Goal: Task Accomplishment & Management: Manage account settings

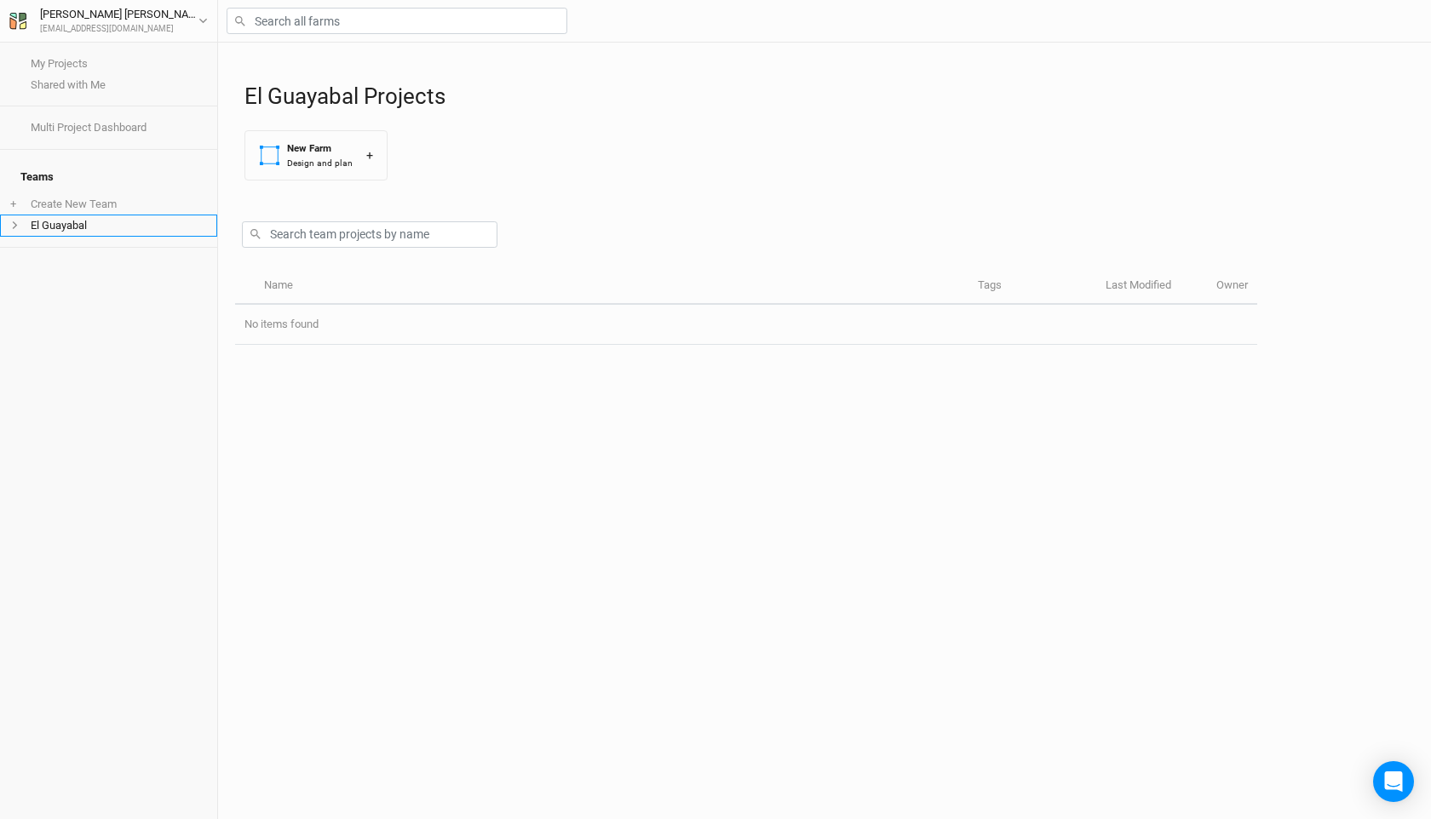
click at [88, 215] on li "El Guayabal" at bounding box center [108, 225] width 217 height 21
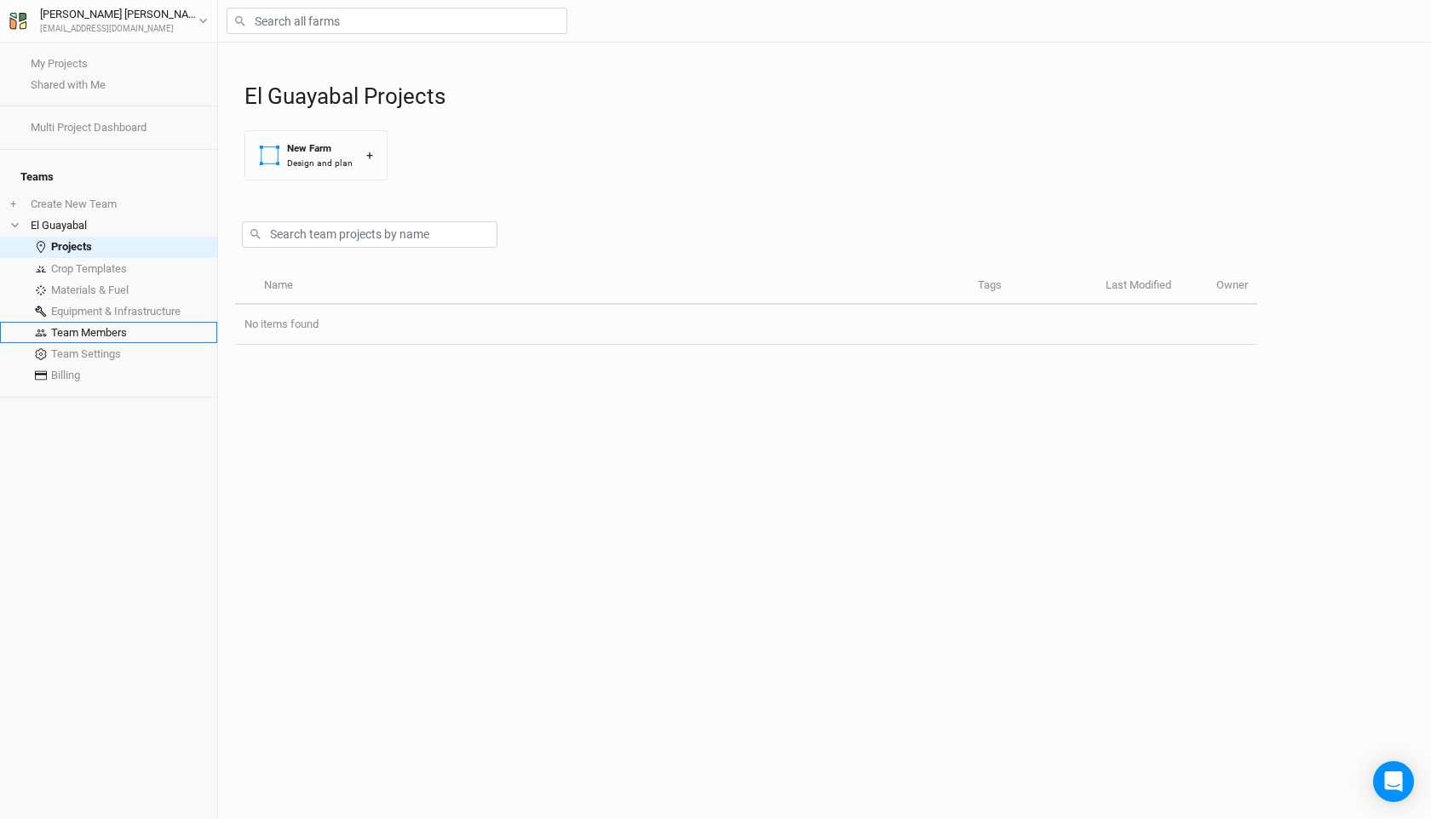
click at [104, 325] on link "Team Members" at bounding box center [108, 332] width 217 height 21
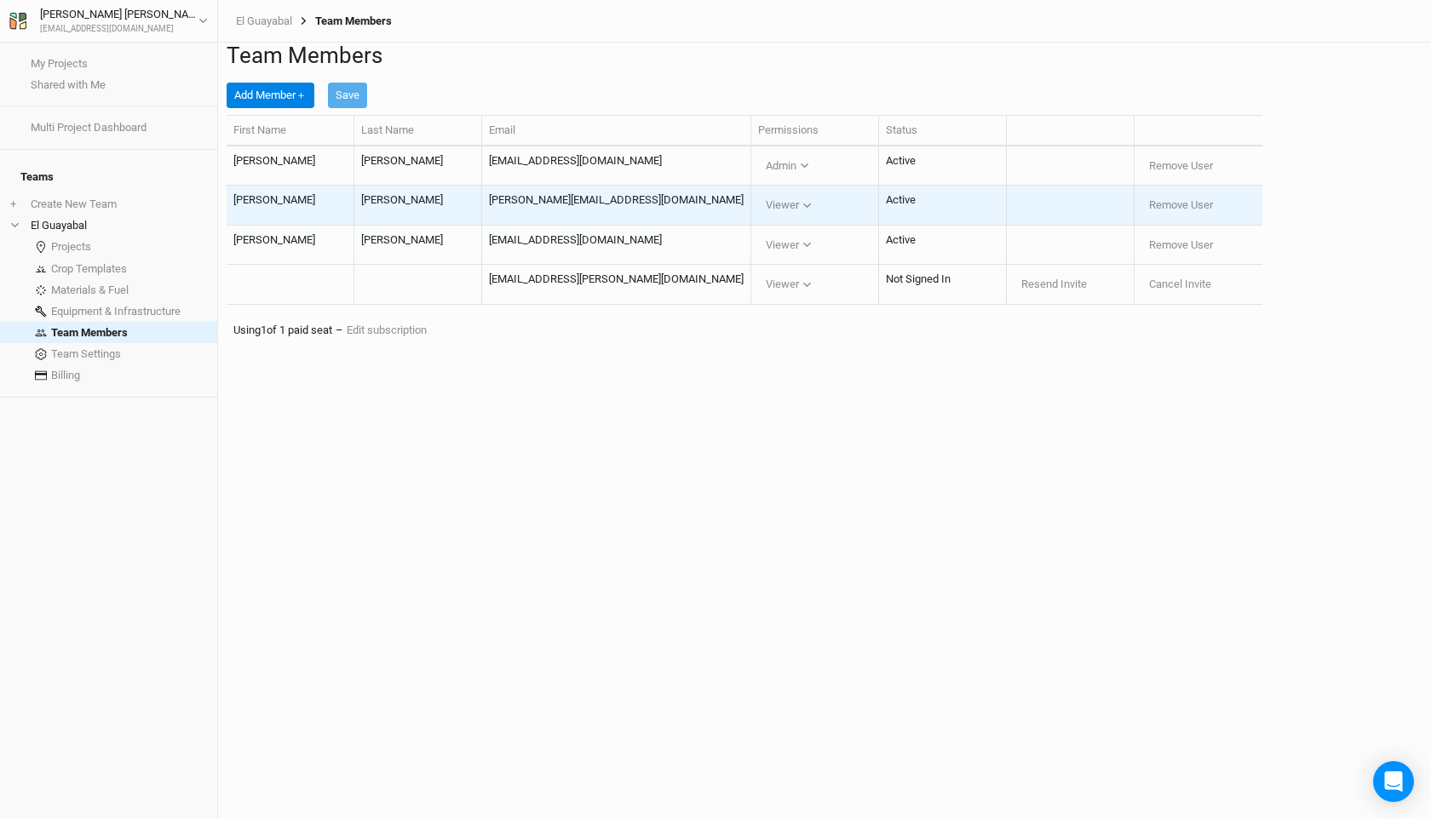
click at [859, 226] on td "Viewer Viewer Editor Admin" at bounding box center [815, 206] width 128 height 40
click at [812, 210] on icon "button" at bounding box center [806, 205] width 9 height 9
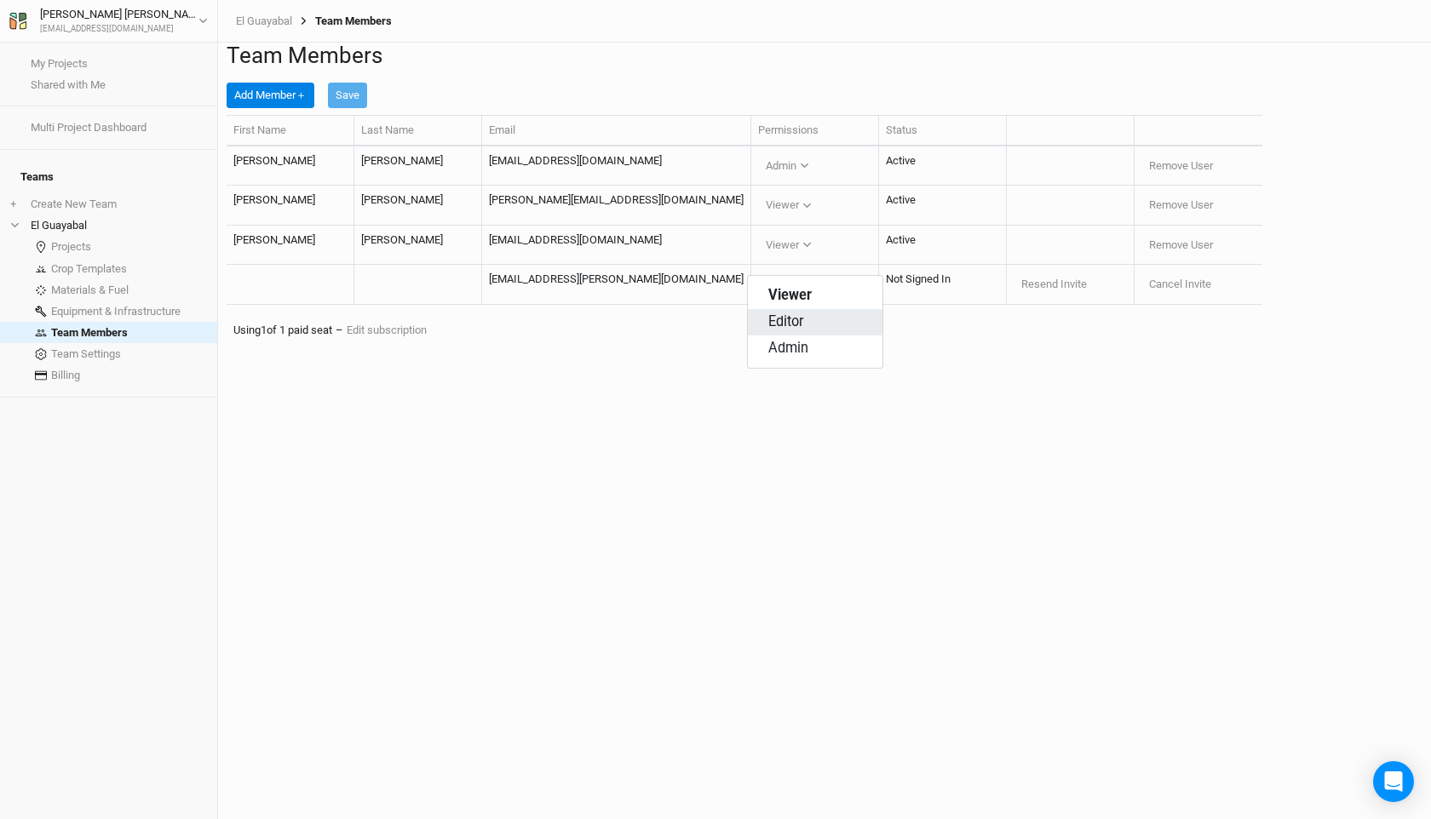
click at [826, 326] on button "Editor" at bounding box center [815, 322] width 135 height 26
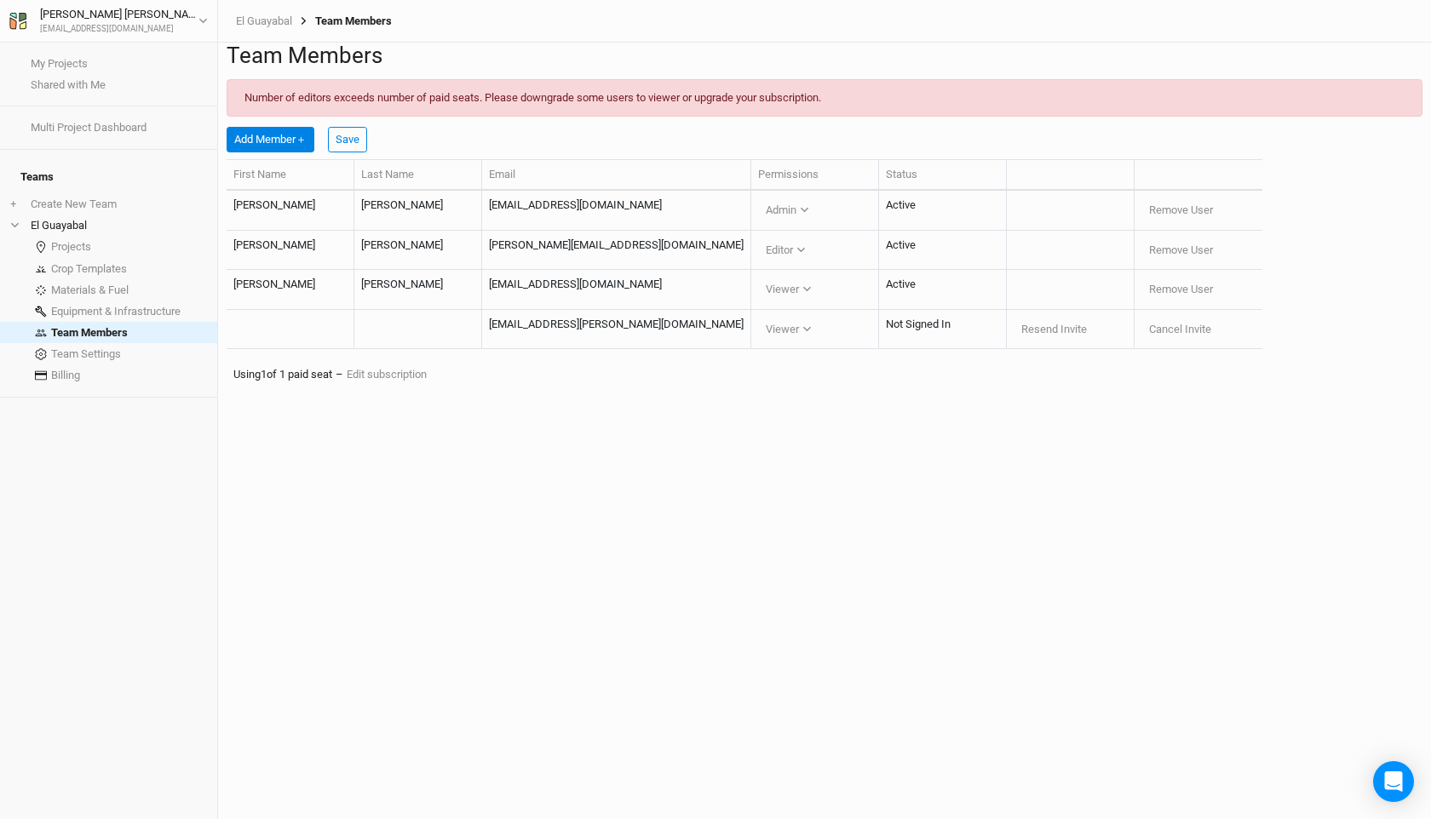
click at [465, 117] on div "Number of editors exceeds number of paid seats. Please downgrade some users to …" at bounding box center [825, 97] width 1196 height 37
click at [346, 117] on div "Number of editors exceeds number of paid seats. Please downgrade some users to …" at bounding box center [825, 97] width 1196 height 37
click at [491, 116] on div "Number of editors exceeds number of paid seats. Please downgrade some users to …" at bounding box center [825, 97] width 1196 height 37
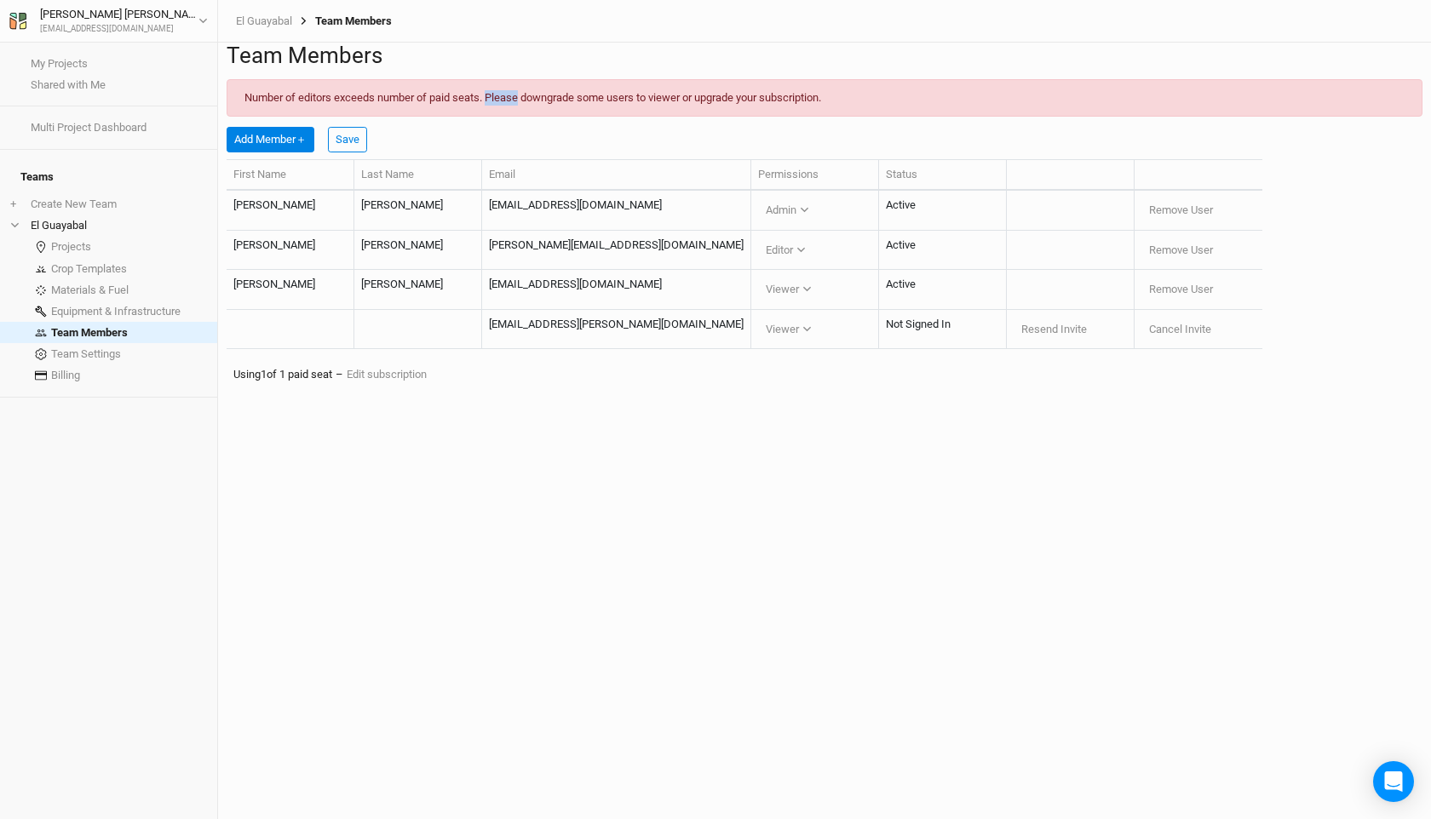
click at [491, 116] on div "Number of editors exceeds number of paid seats. Please downgrade some users to …" at bounding box center [825, 97] width 1196 height 37
click at [132, 347] on link "Team Settings" at bounding box center [108, 353] width 217 height 21
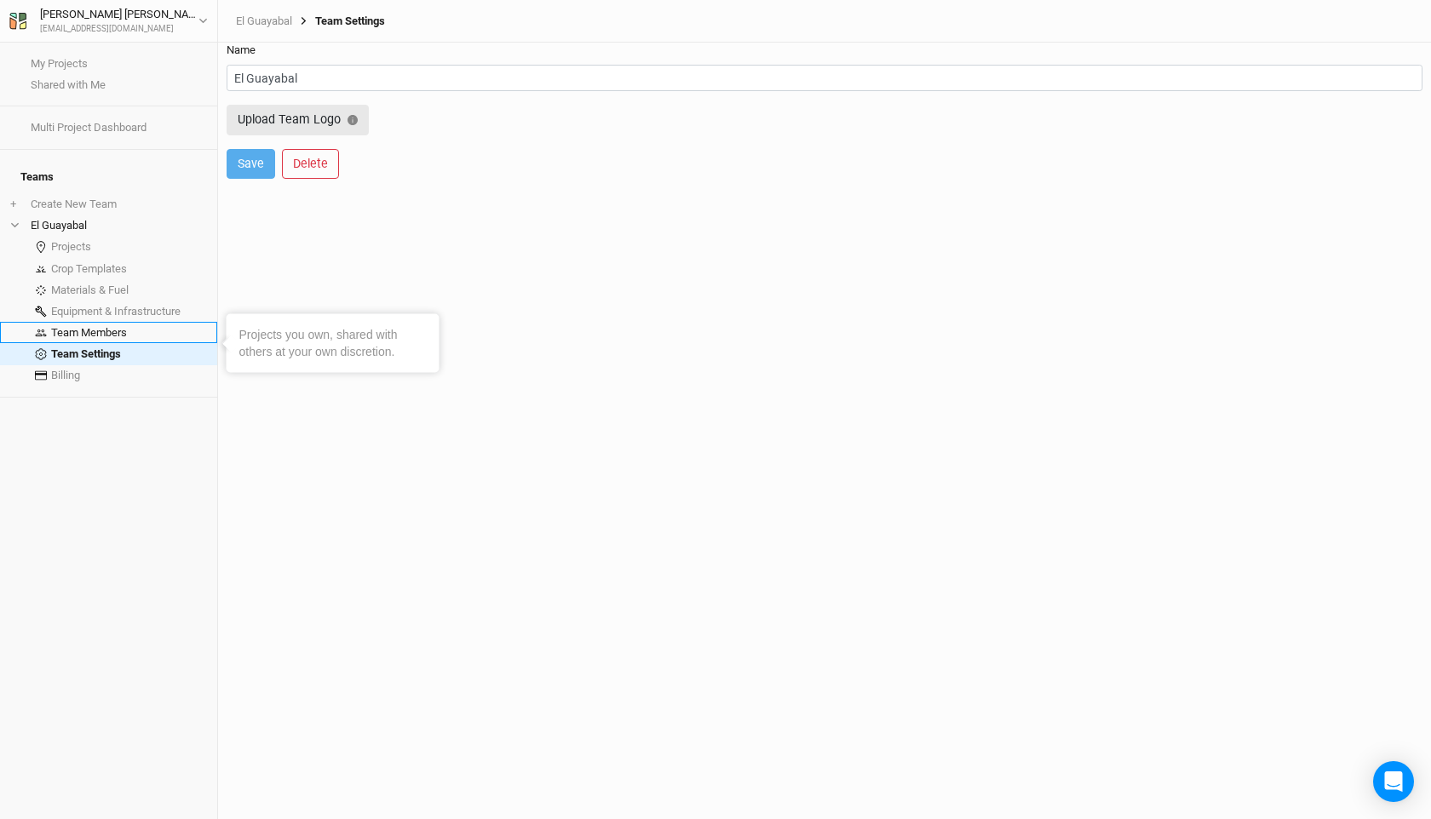
click at [136, 322] on link "Team Members" at bounding box center [108, 332] width 217 height 21
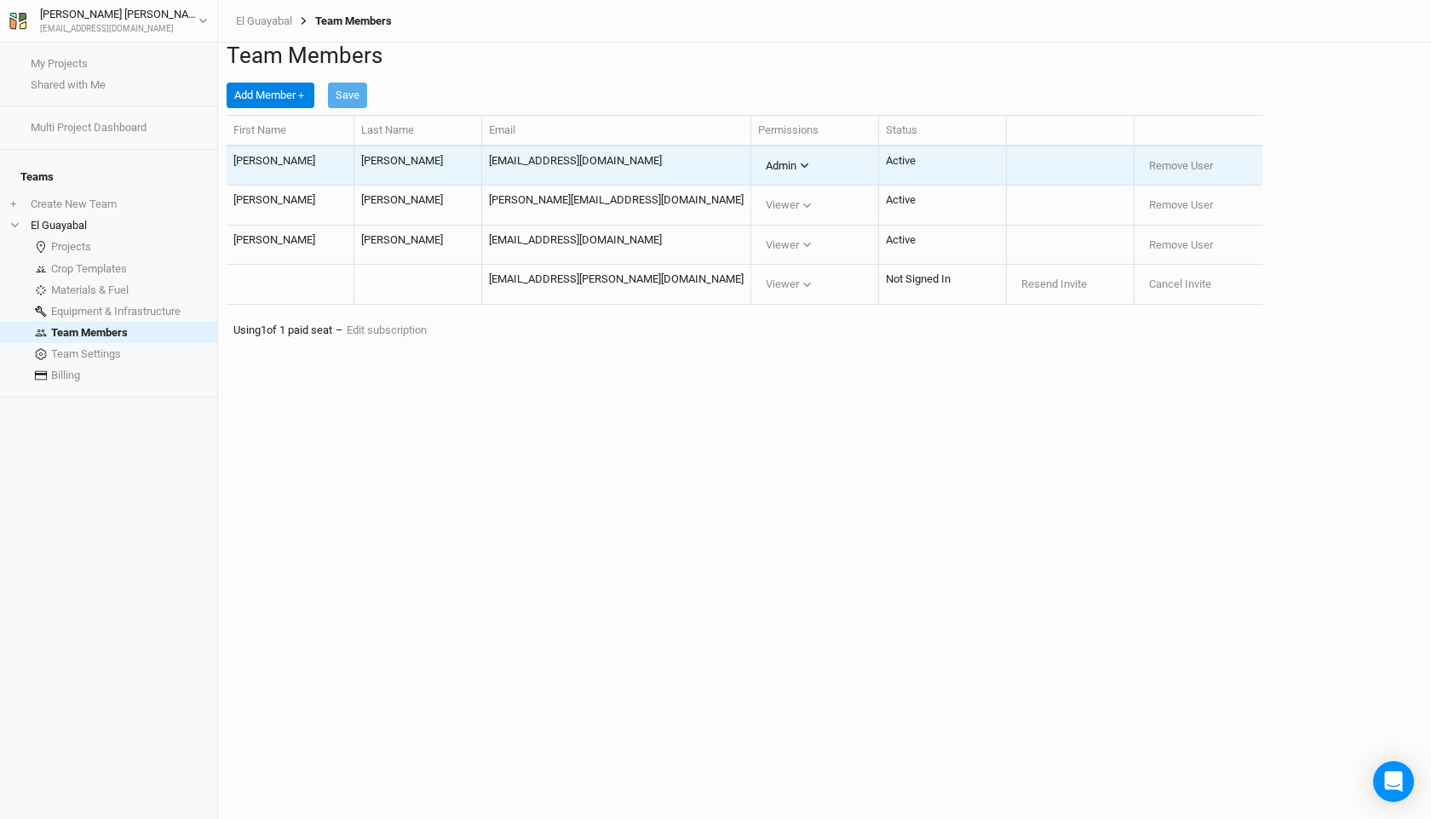
click at [809, 170] on icon "button" at bounding box center [804, 165] width 9 height 9
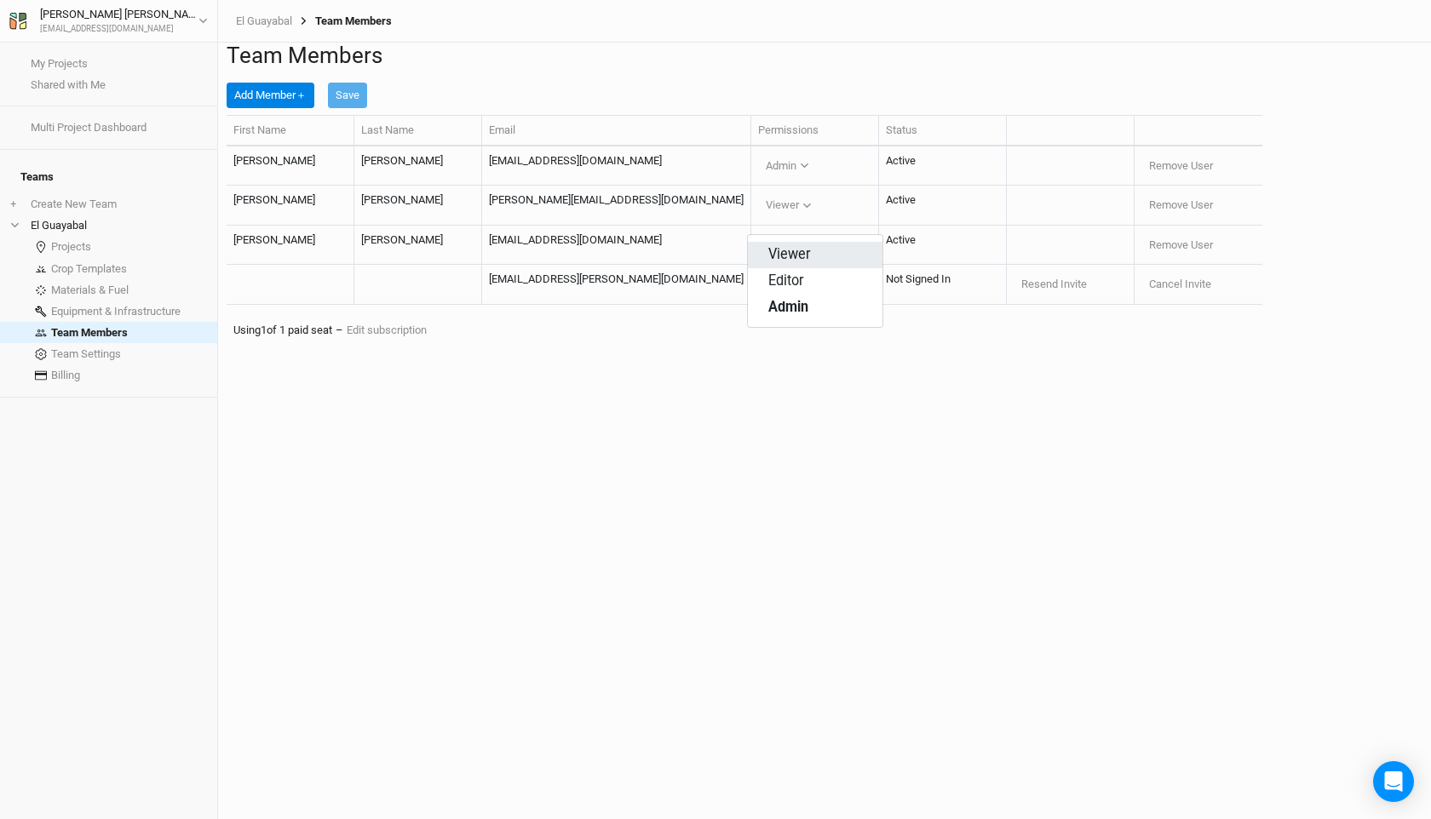
click at [829, 252] on button "Viewer" at bounding box center [815, 255] width 135 height 26
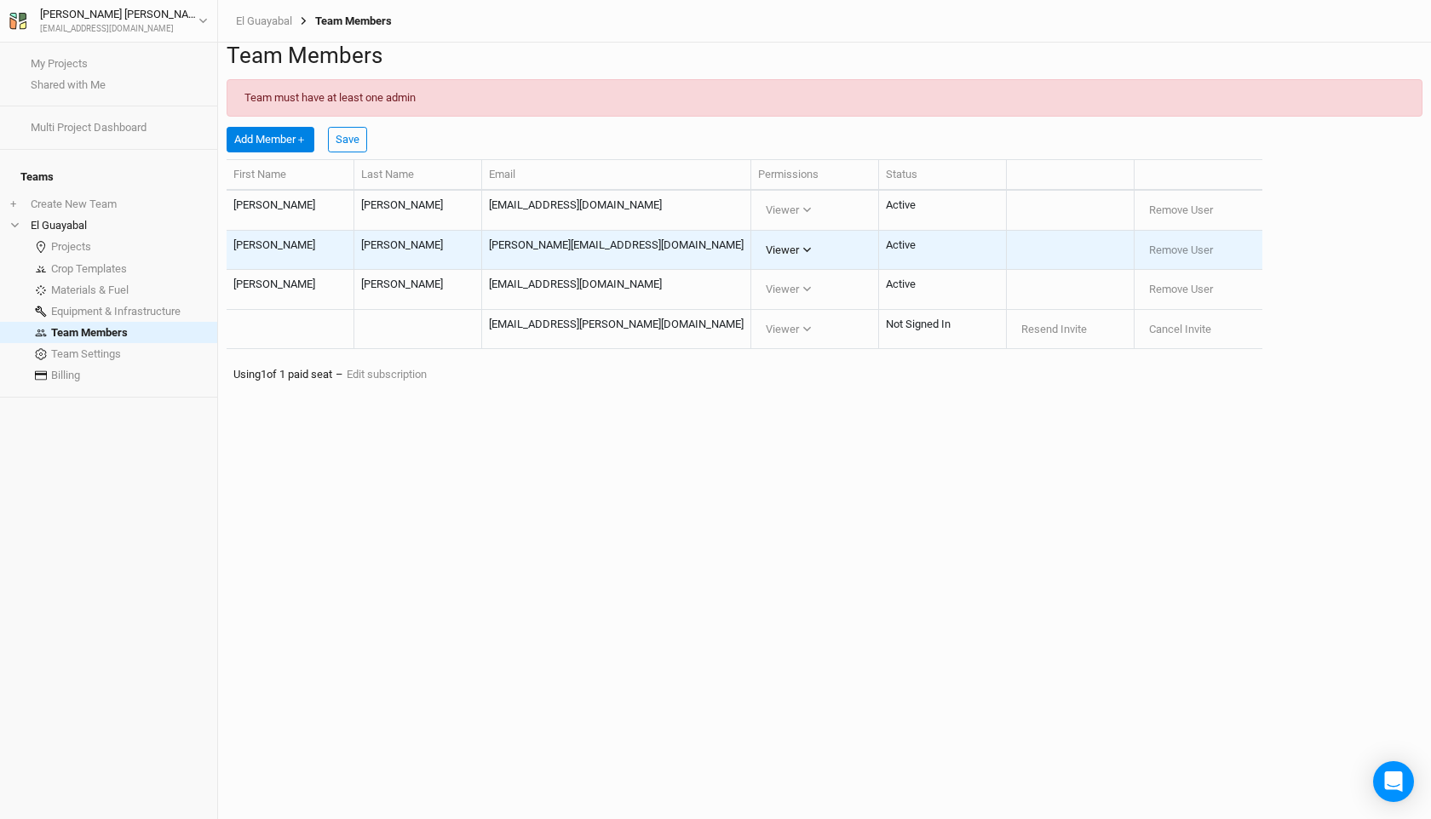
click at [812, 255] on icon "button" at bounding box center [806, 249] width 9 height 9
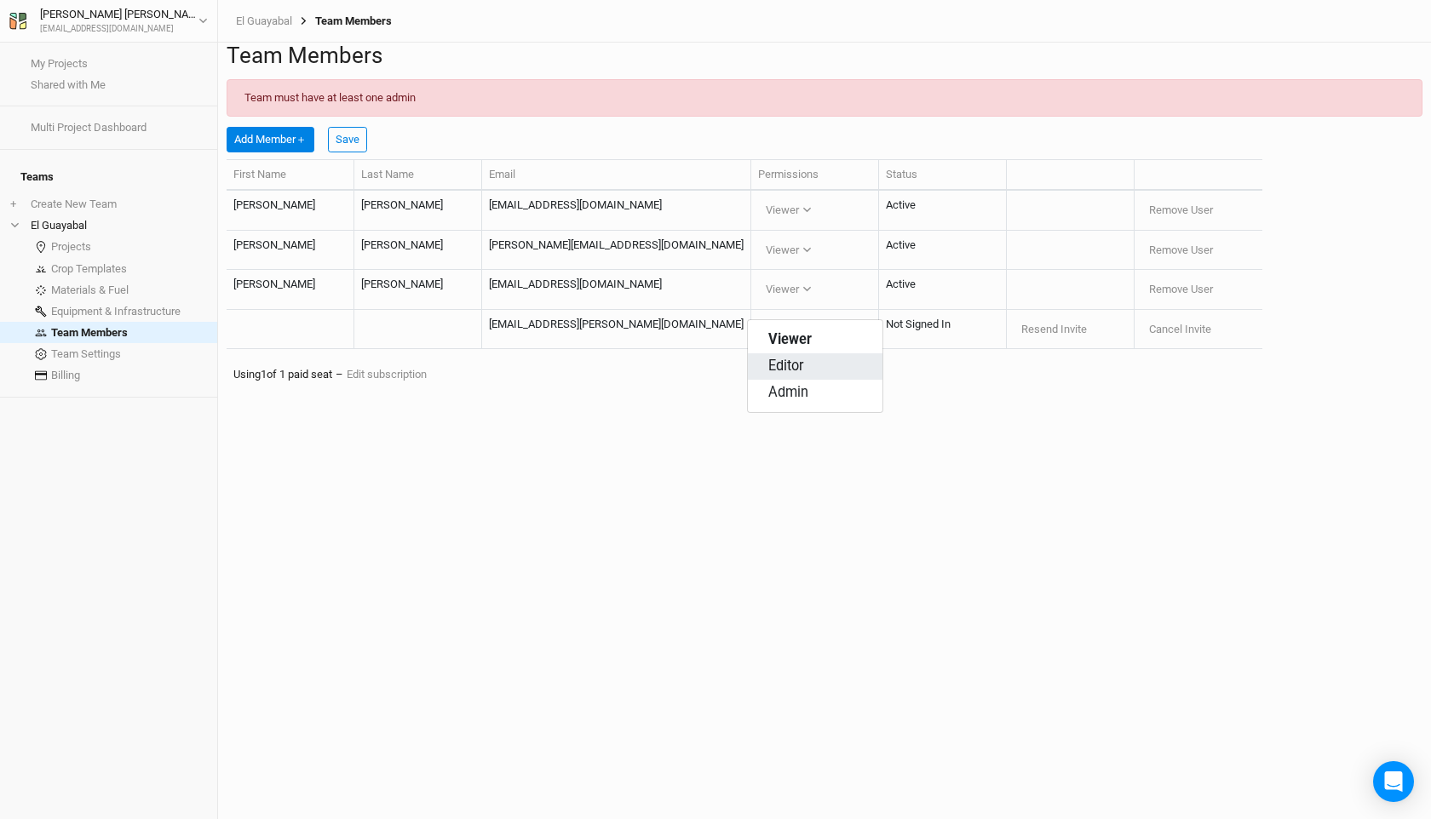
click at [822, 365] on button "Editor" at bounding box center [815, 366] width 135 height 26
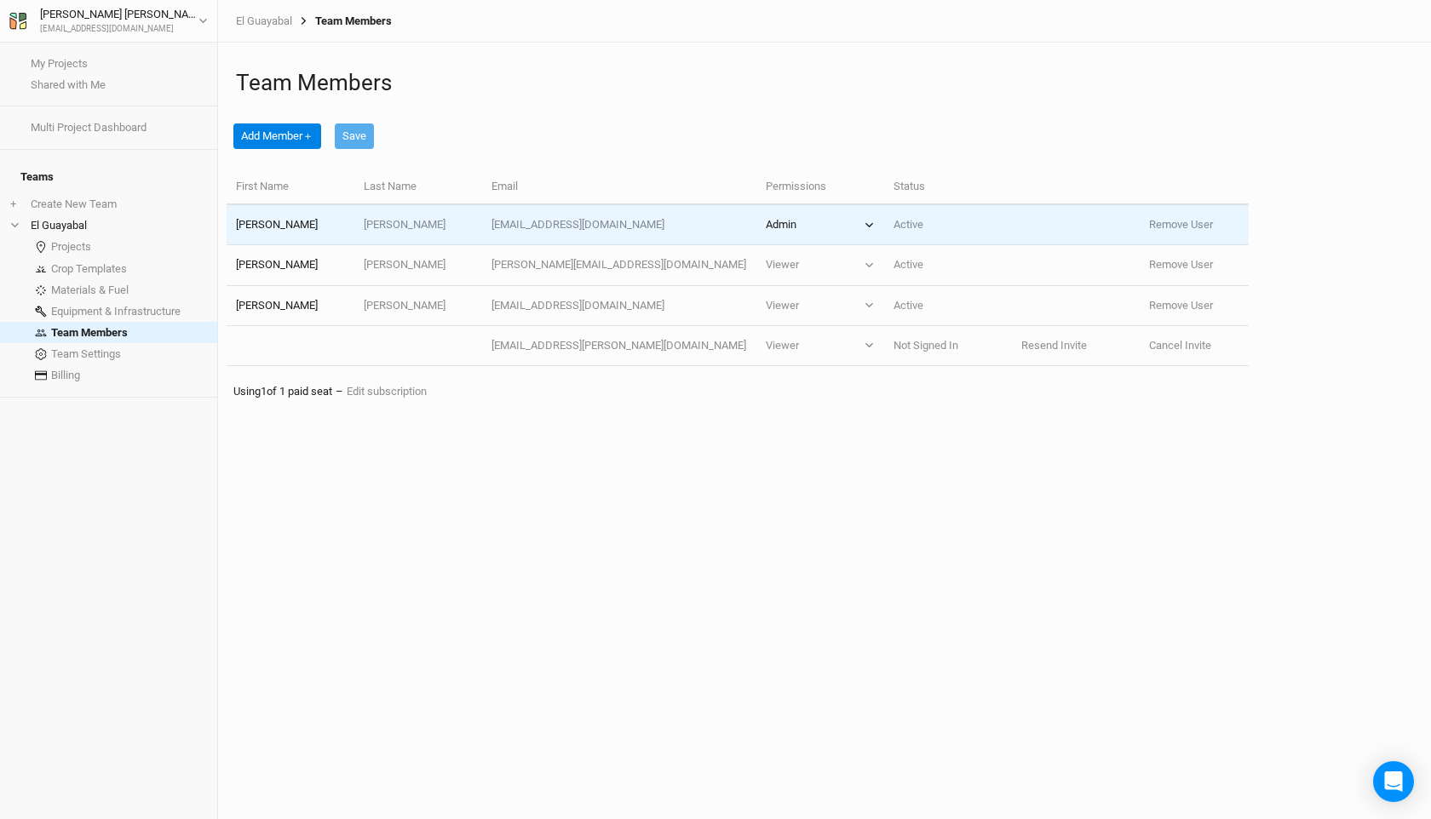
click at [852, 232] on button "Admin" at bounding box center [820, 224] width 109 height 15
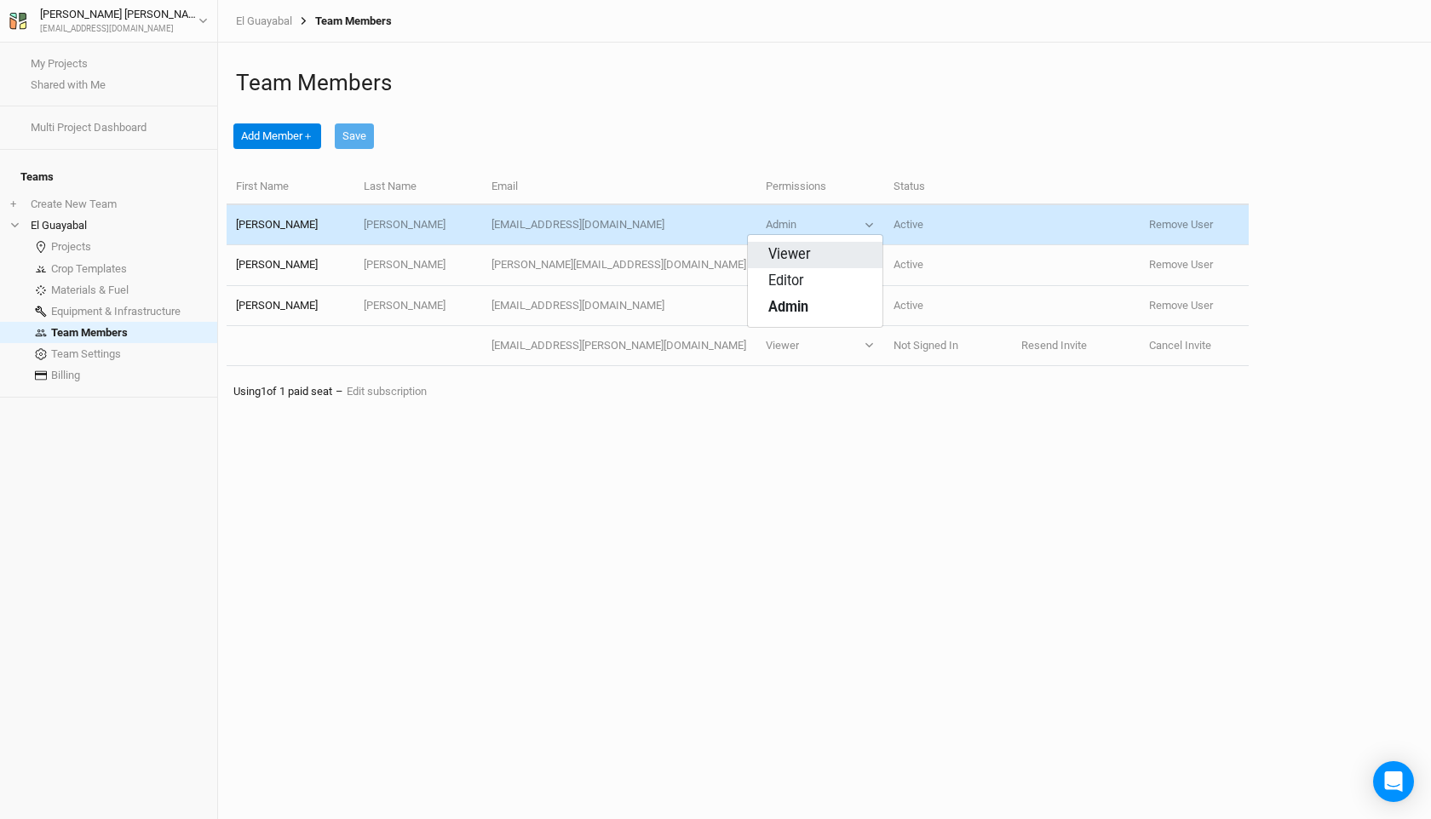
click at [841, 254] on button "Viewer" at bounding box center [815, 255] width 135 height 26
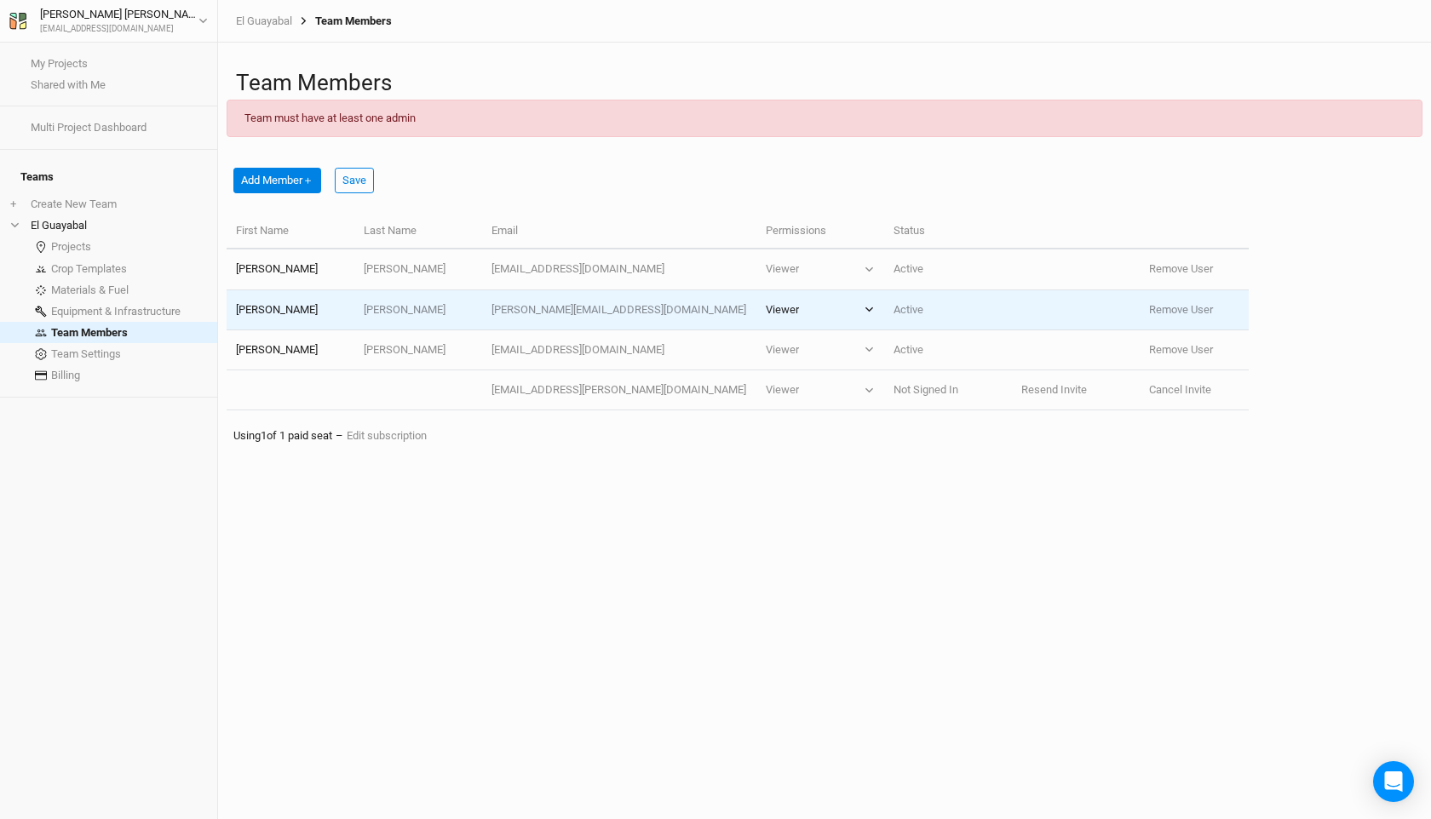
click at [864, 313] on icon "button" at bounding box center [868, 309] width 9 height 9
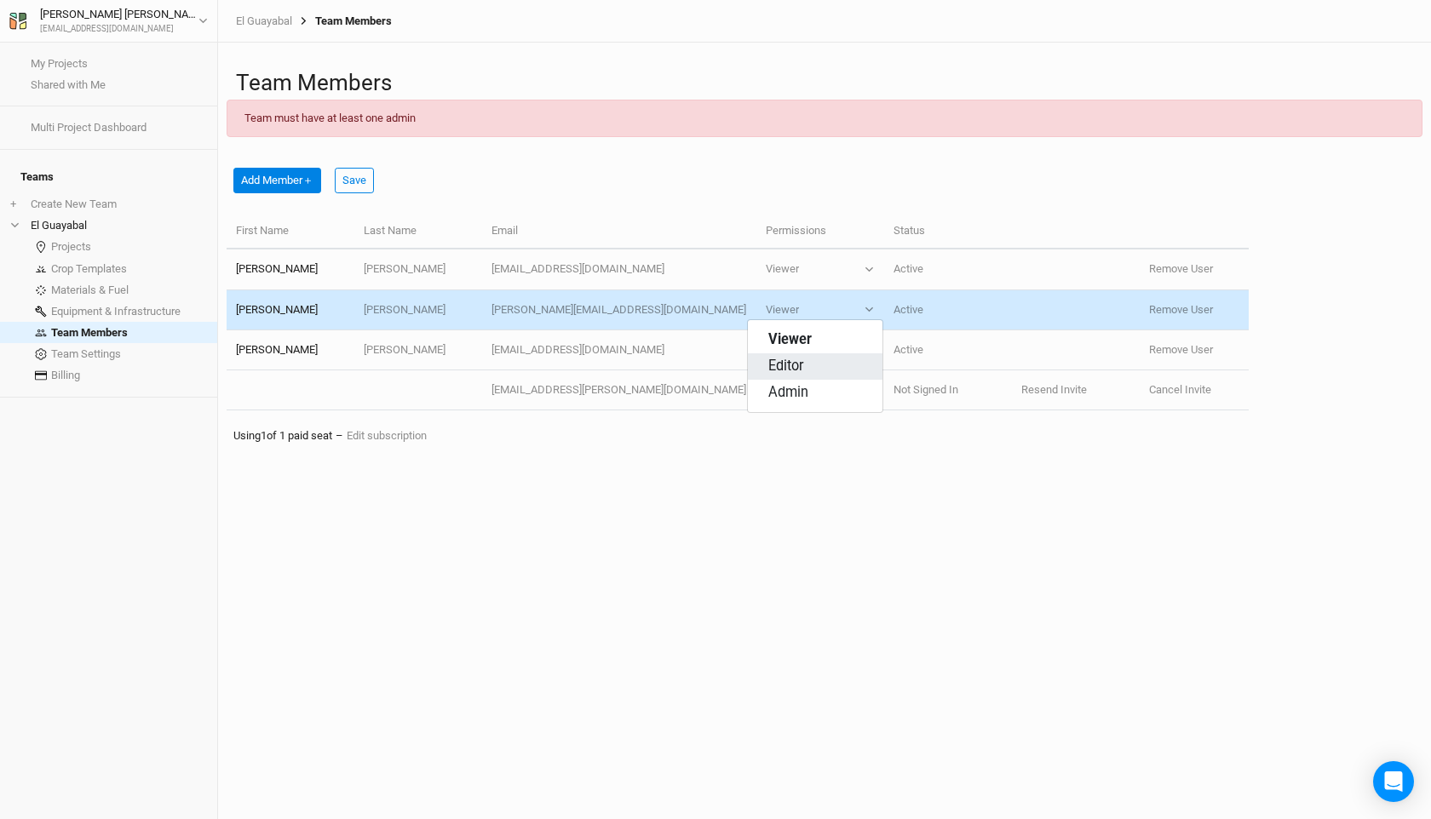
click at [833, 364] on button "Editor" at bounding box center [815, 366] width 135 height 26
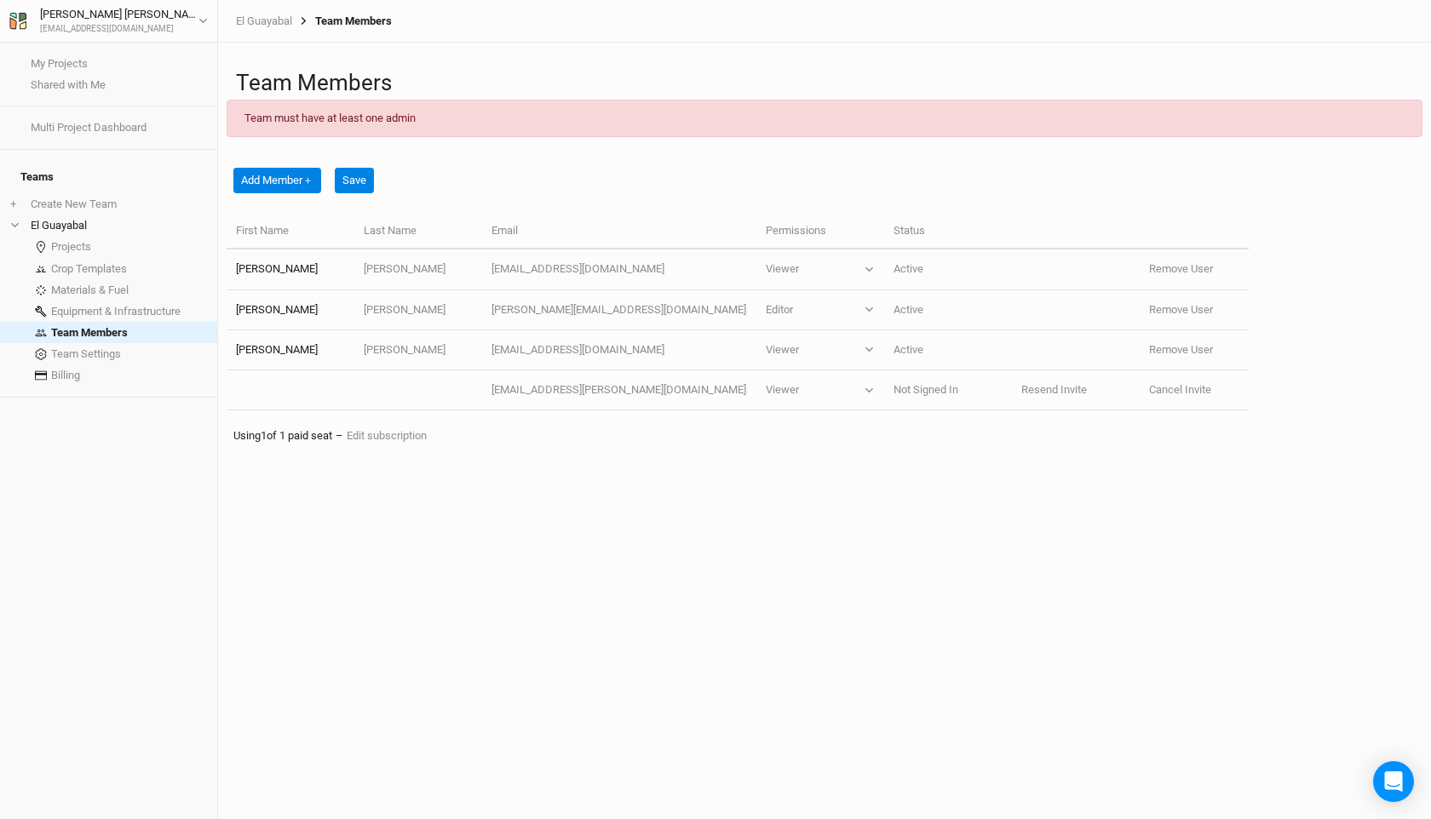
click at [360, 184] on button "Save" at bounding box center [354, 181] width 39 height 26
click at [358, 181] on button "Save" at bounding box center [354, 181] width 39 height 26
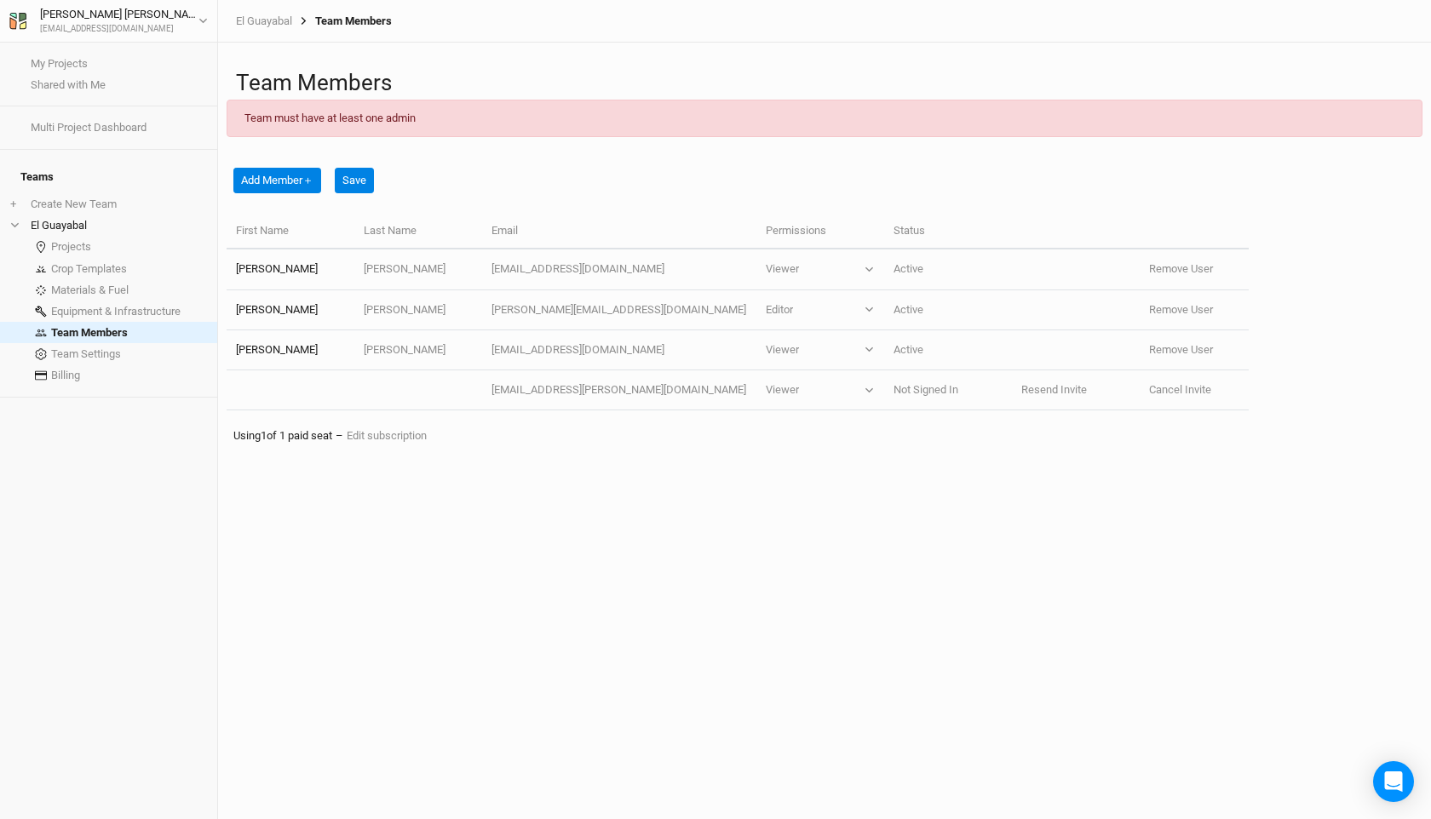
click at [353, 187] on button "Save" at bounding box center [354, 181] width 39 height 26
click at [353, 185] on button "Save" at bounding box center [354, 181] width 39 height 26
click at [496, 657] on div "Team Members Team must have at least one admin Add Member ＋ Save First Name Las…" at bounding box center [824, 431] width 1213 height 777
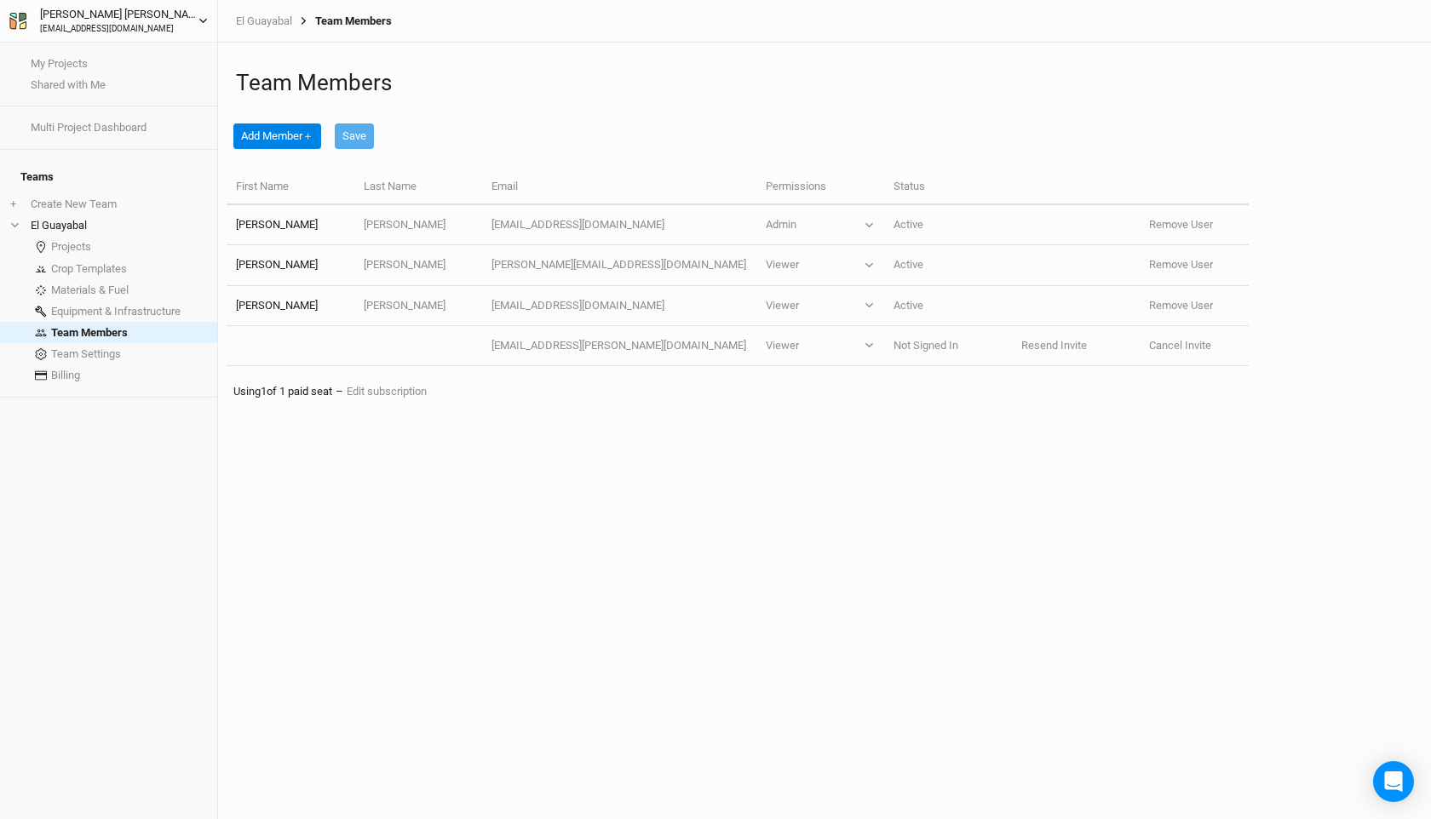
click at [97, 24] on div "[EMAIL_ADDRESS][DOMAIN_NAME]" at bounding box center [119, 29] width 158 height 13
click at [83, 14] on div "[PERSON_NAME]" at bounding box center [119, 14] width 158 height 17
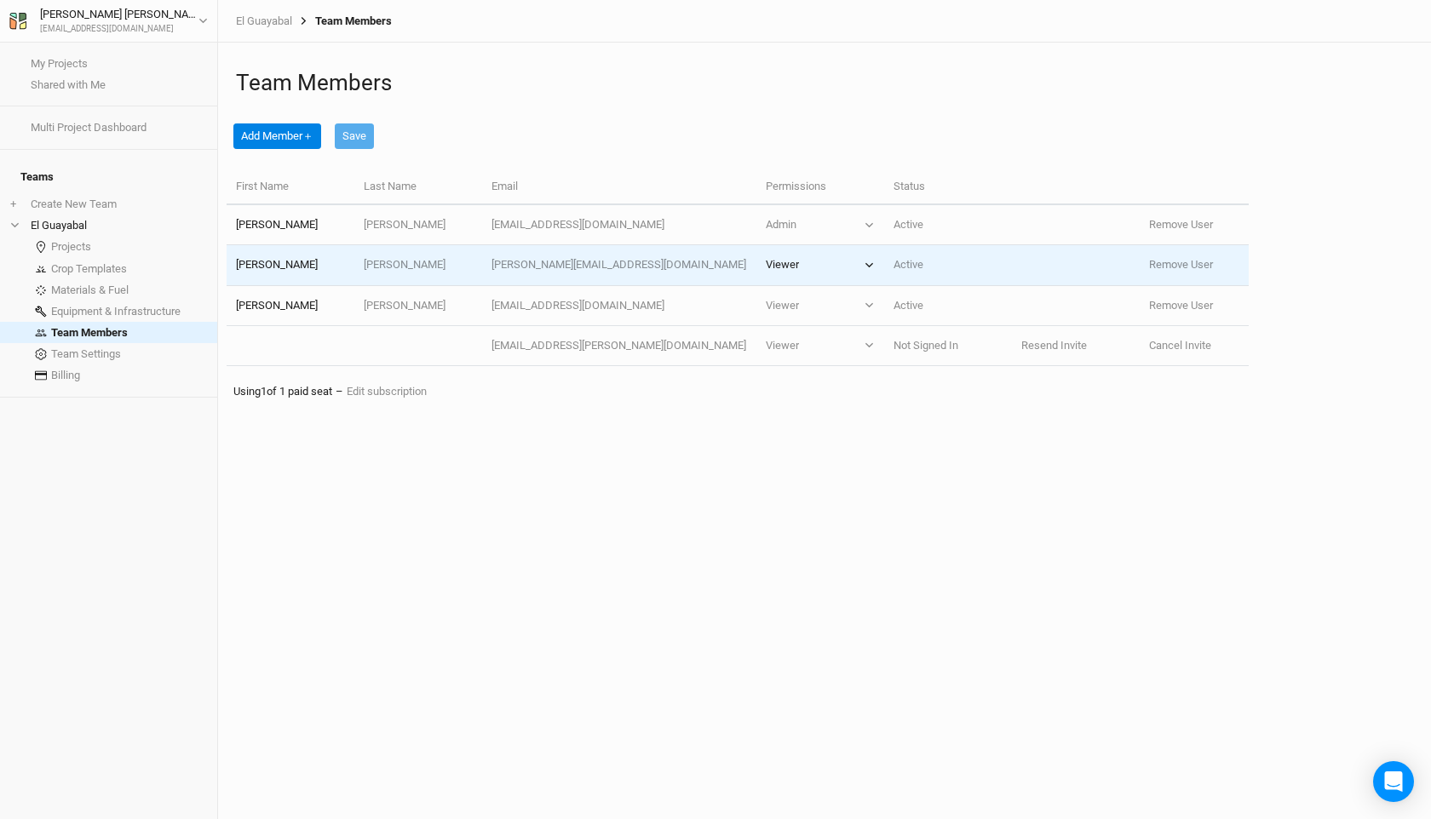
click at [838, 272] on button "Viewer" at bounding box center [820, 264] width 109 height 15
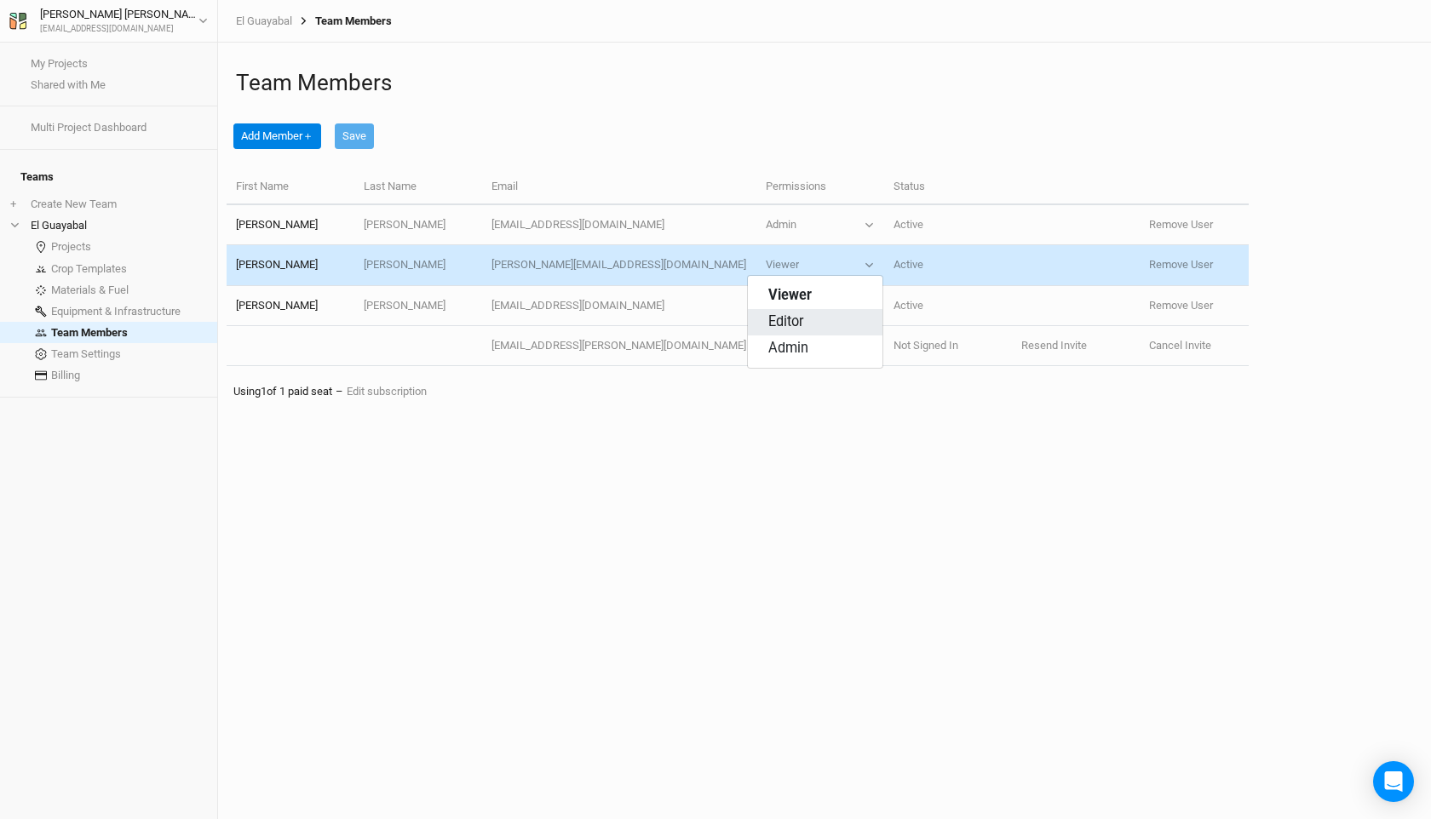
click at [806, 329] on button "Editor" at bounding box center [815, 322] width 135 height 26
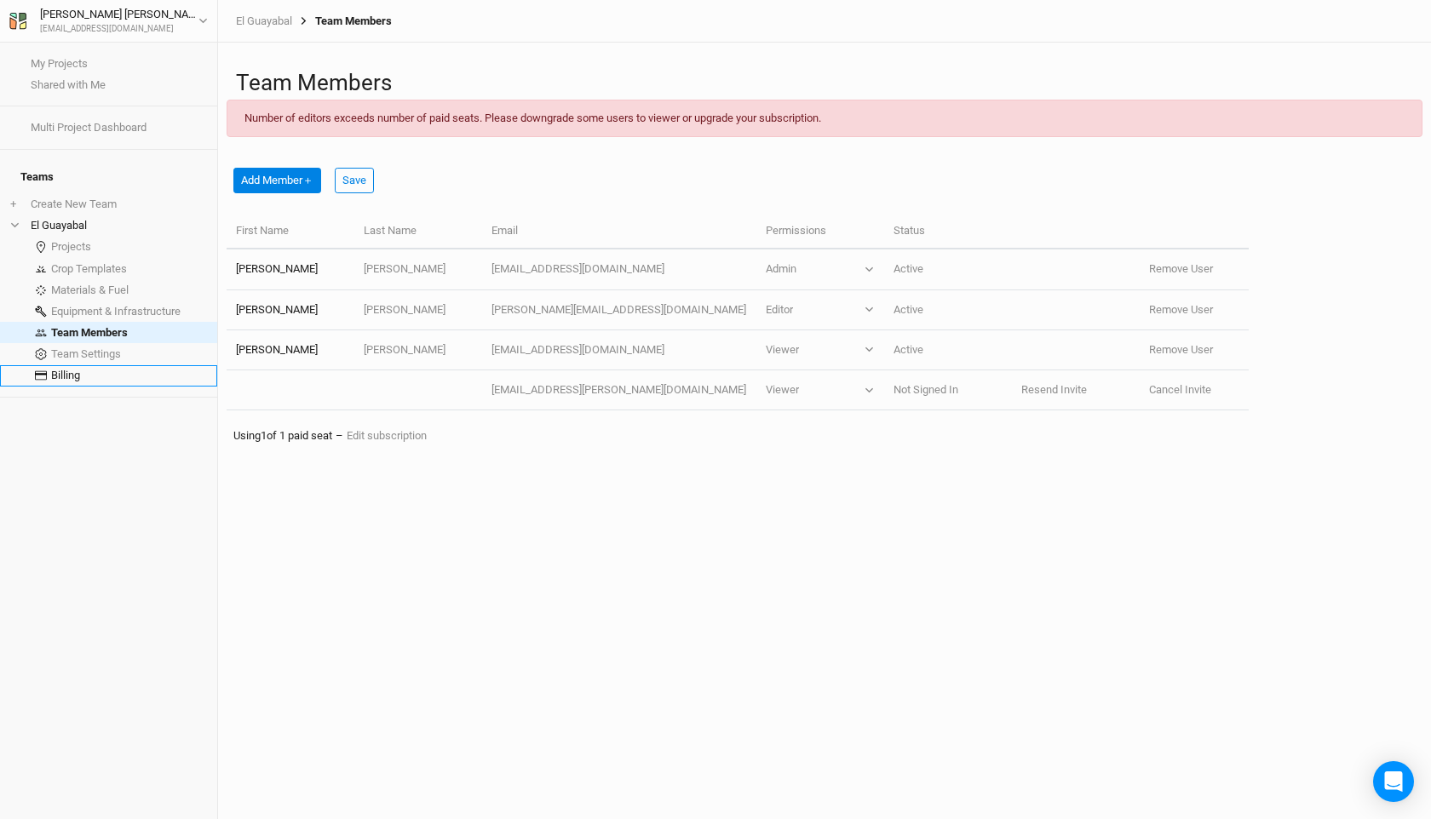
click at [82, 370] on link "Billing" at bounding box center [108, 375] width 217 height 21
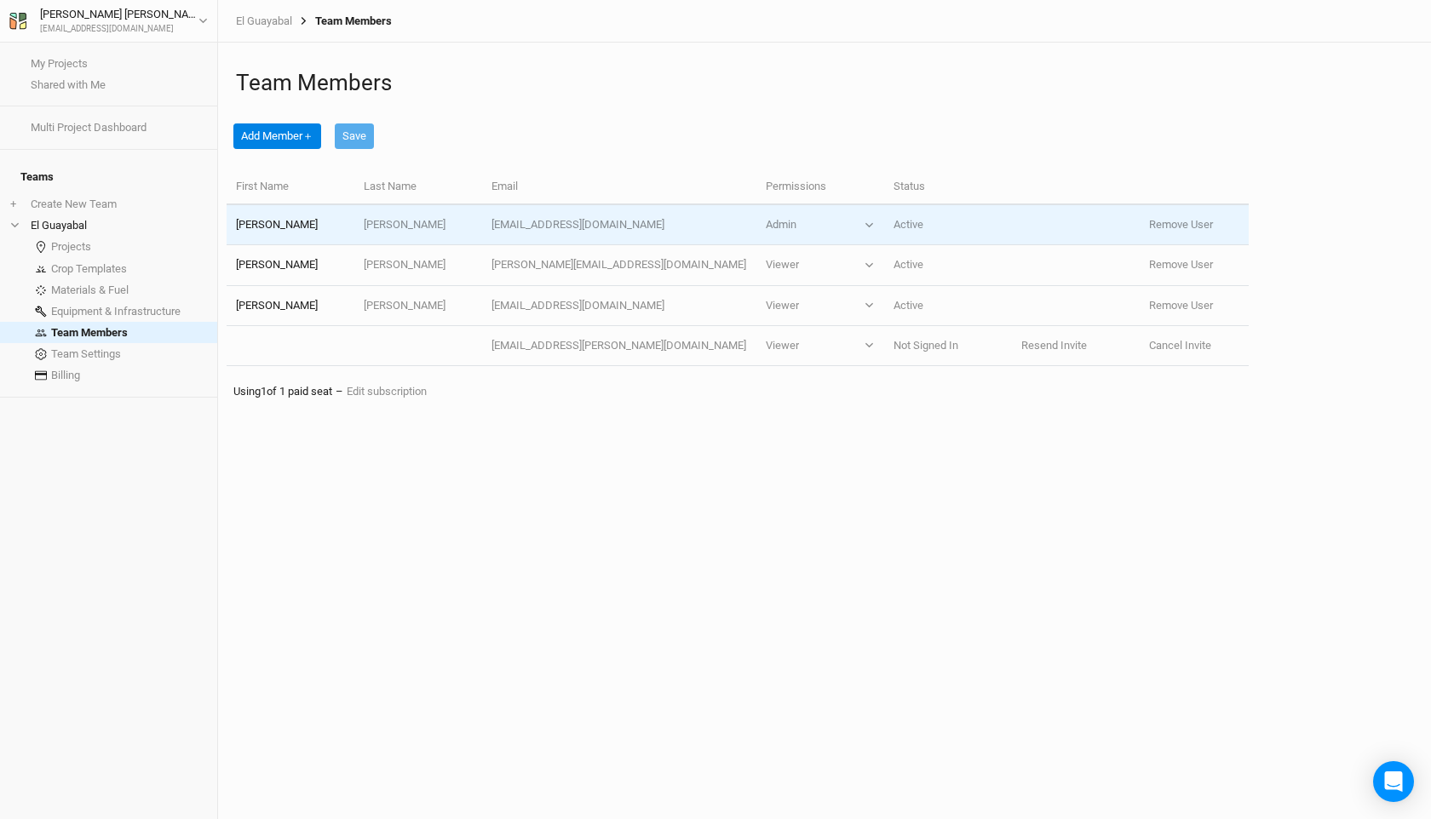
click at [332, 224] on td "[PERSON_NAME]" at bounding box center [291, 225] width 128 height 40
click at [864, 221] on icon "button" at bounding box center [868, 225] width 9 height 9
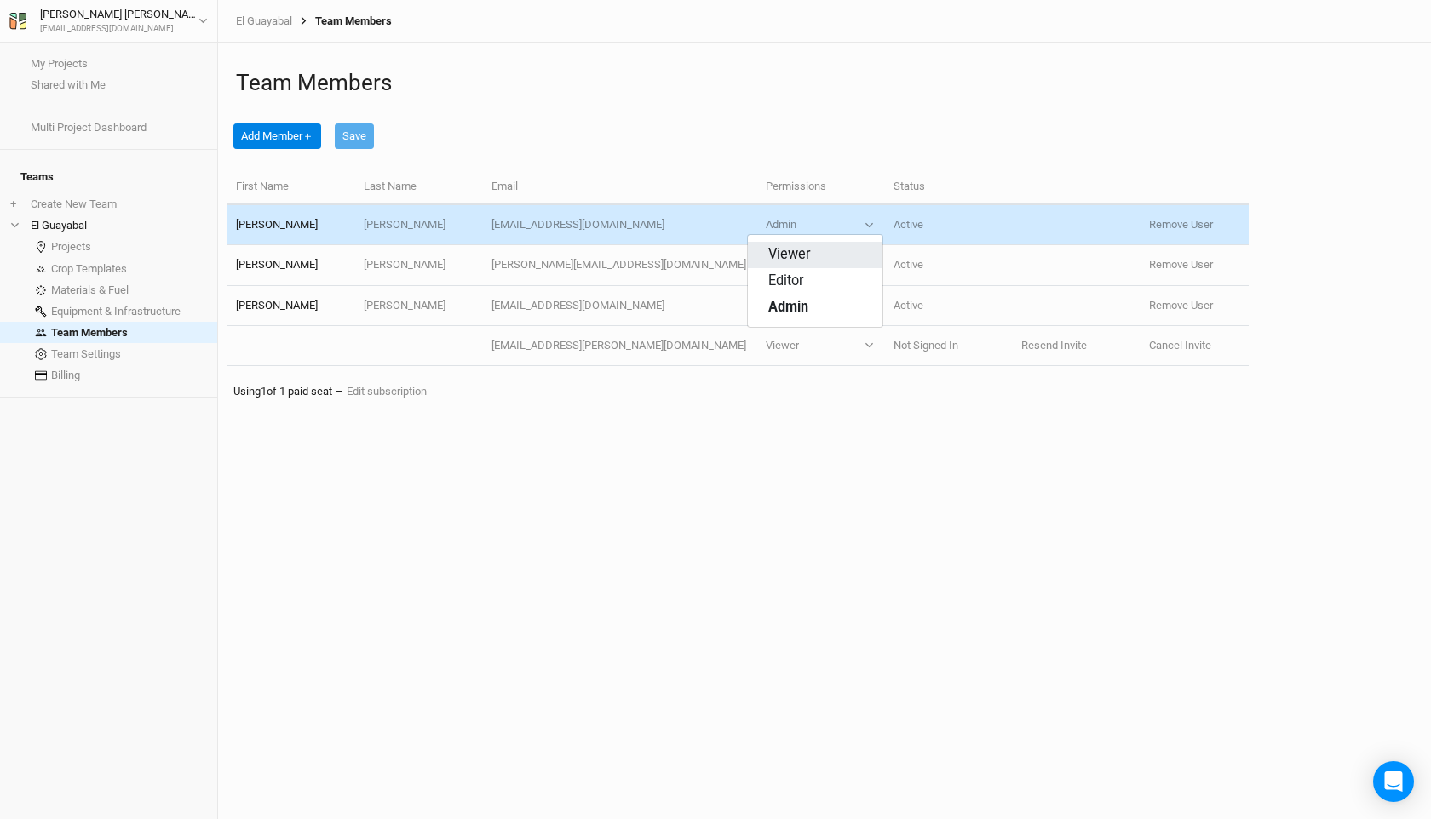
click at [835, 250] on button "Viewer" at bounding box center [815, 255] width 135 height 26
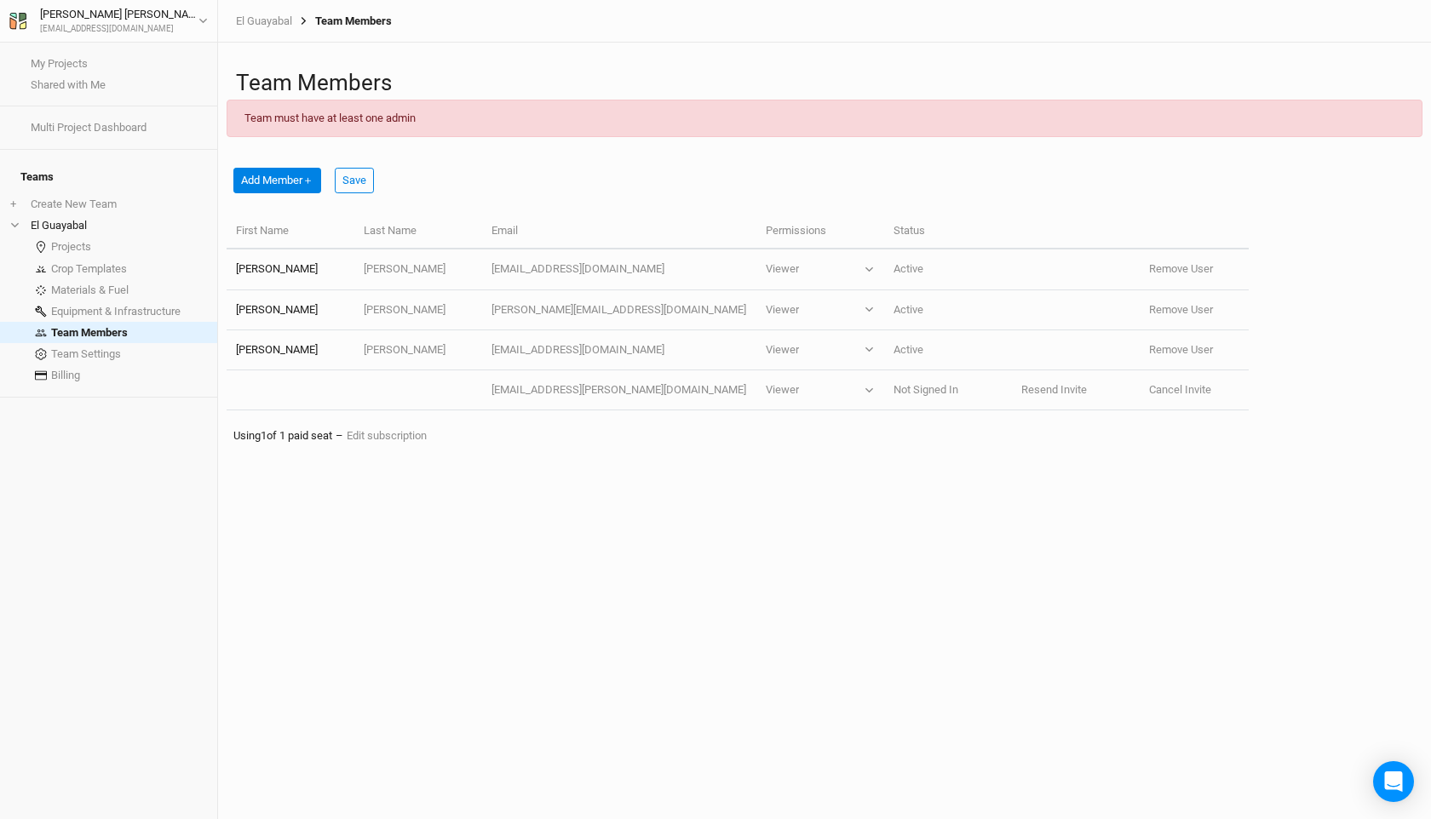
click at [824, 212] on div "Add Member ＋ Save" at bounding box center [738, 177] width 1022 height 73
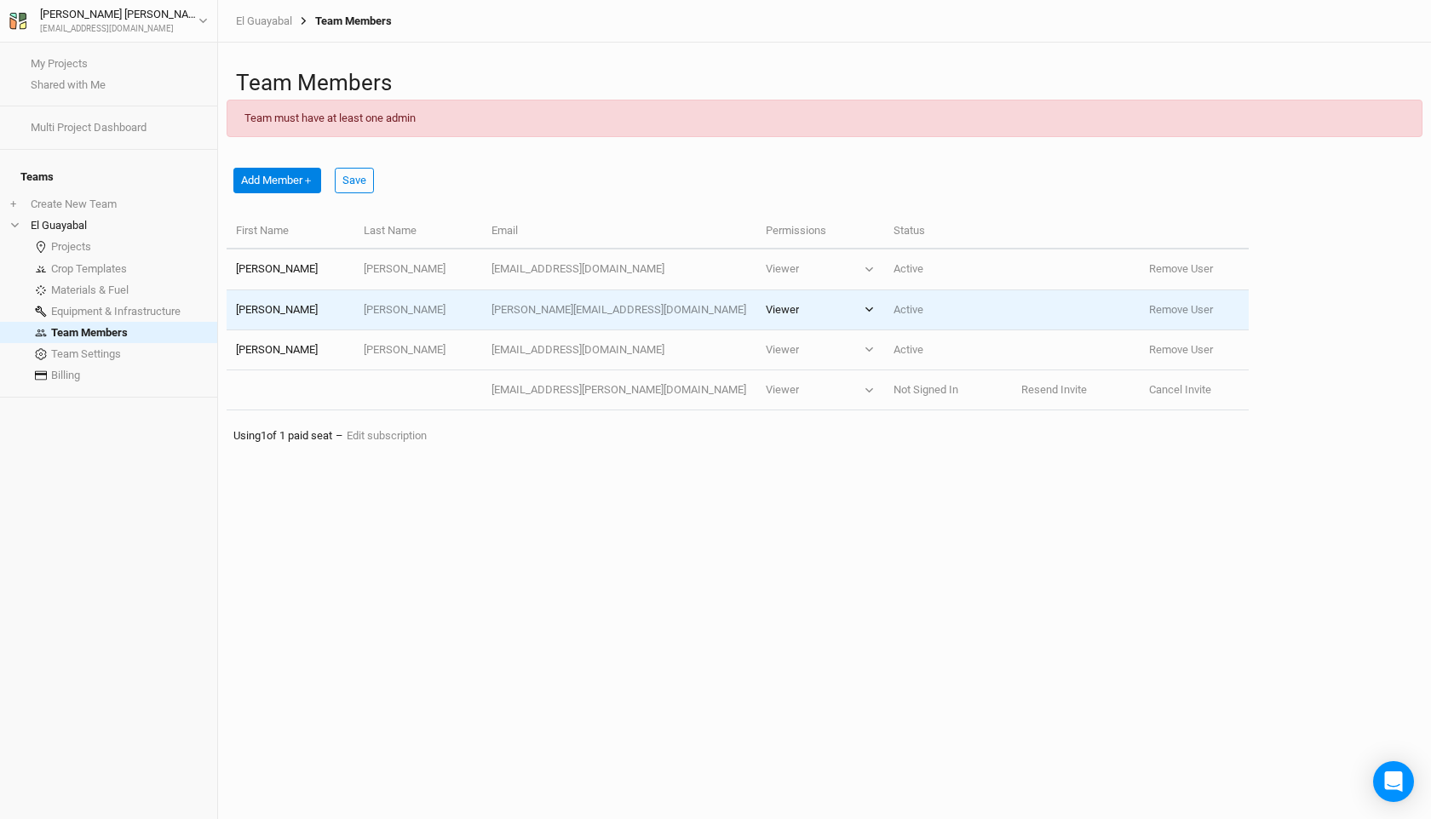
click at [781, 315] on button "Viewer" at bounding box center [820, 309] width 109 height 15
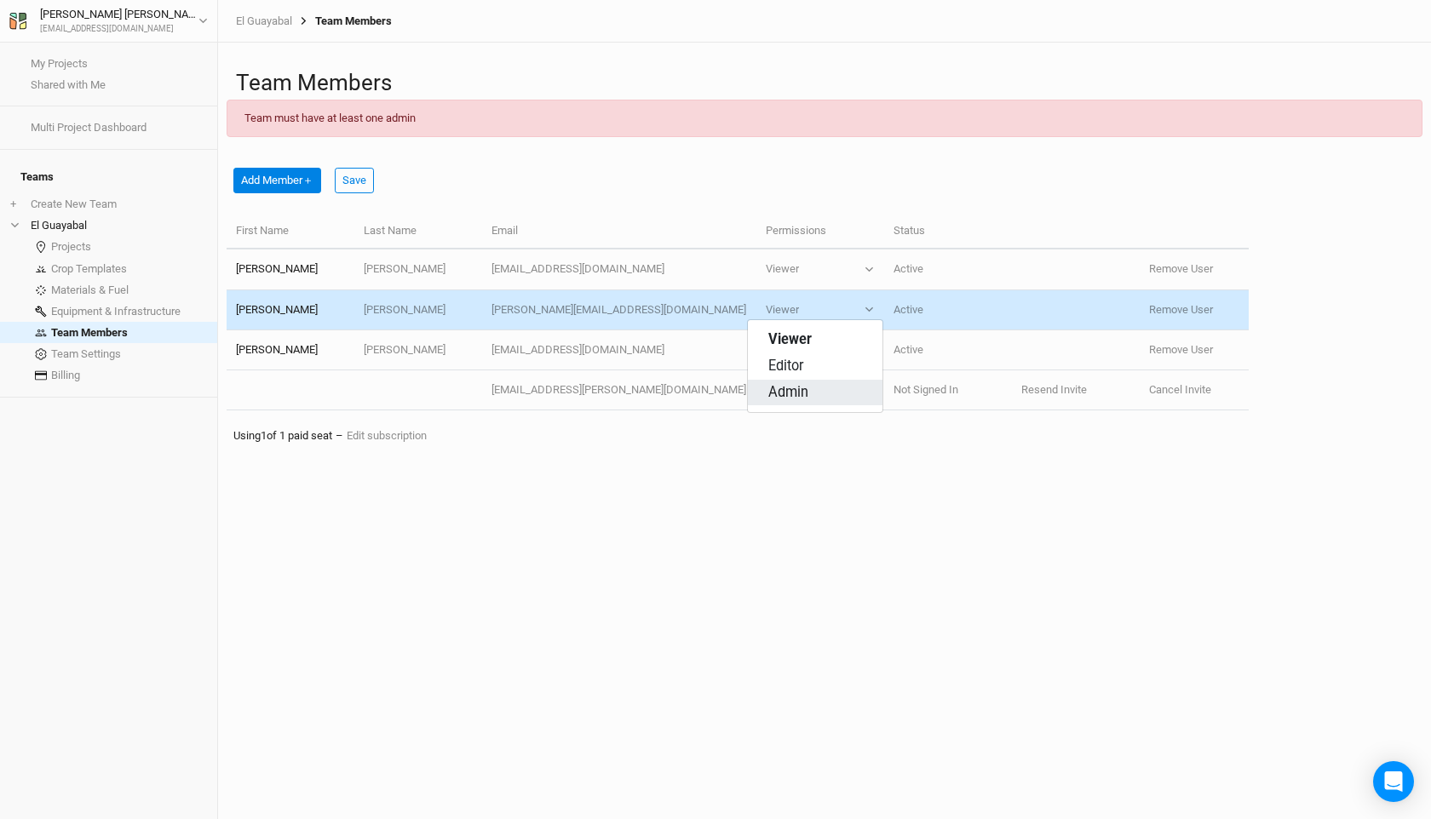
click at [807, 396] on button "Admin" at bounding box center [815, 393] width 135 height 26
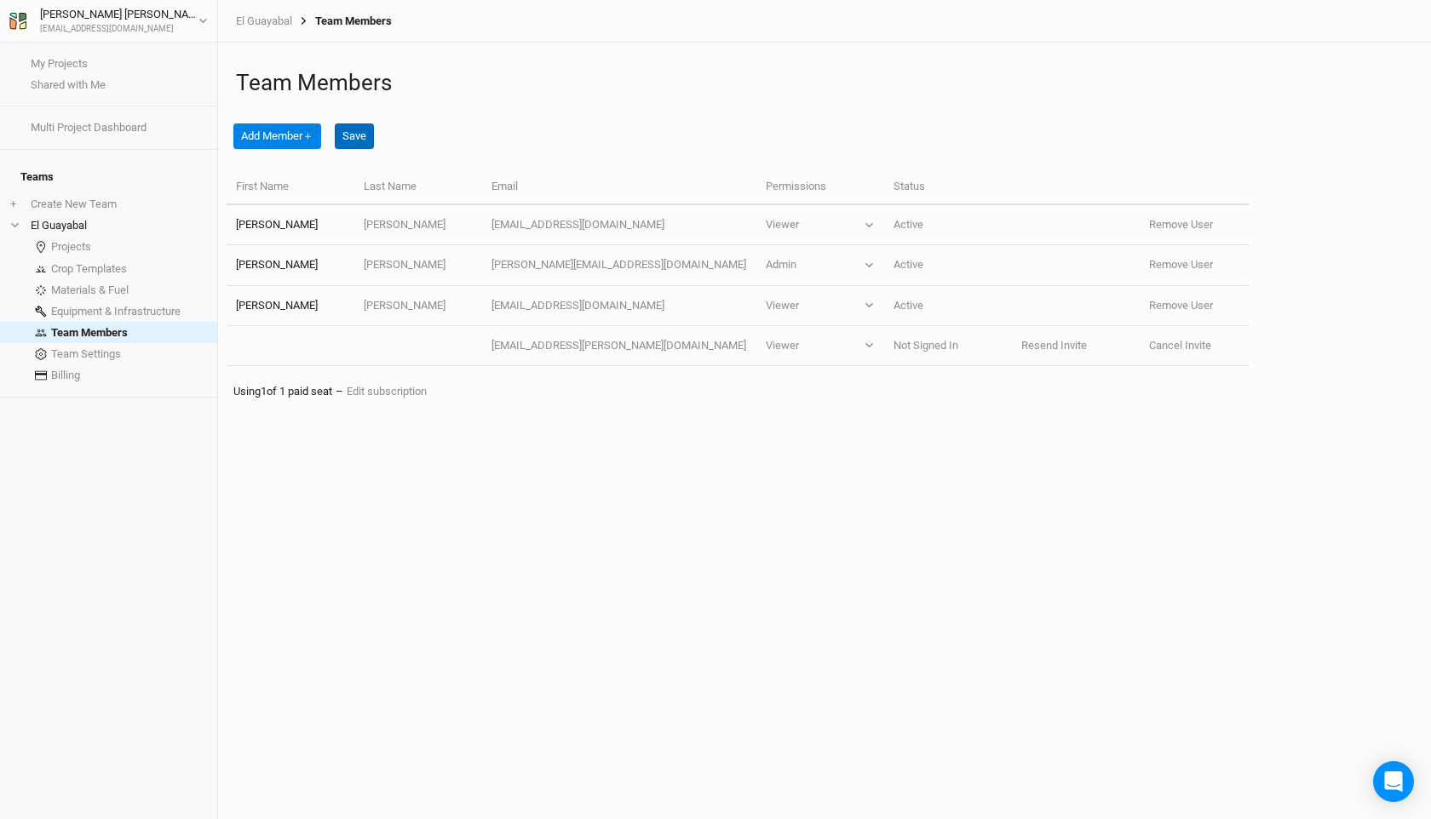
click at [362, 144] on button "Save" at bounding box center [354, 136] width 39 height 26
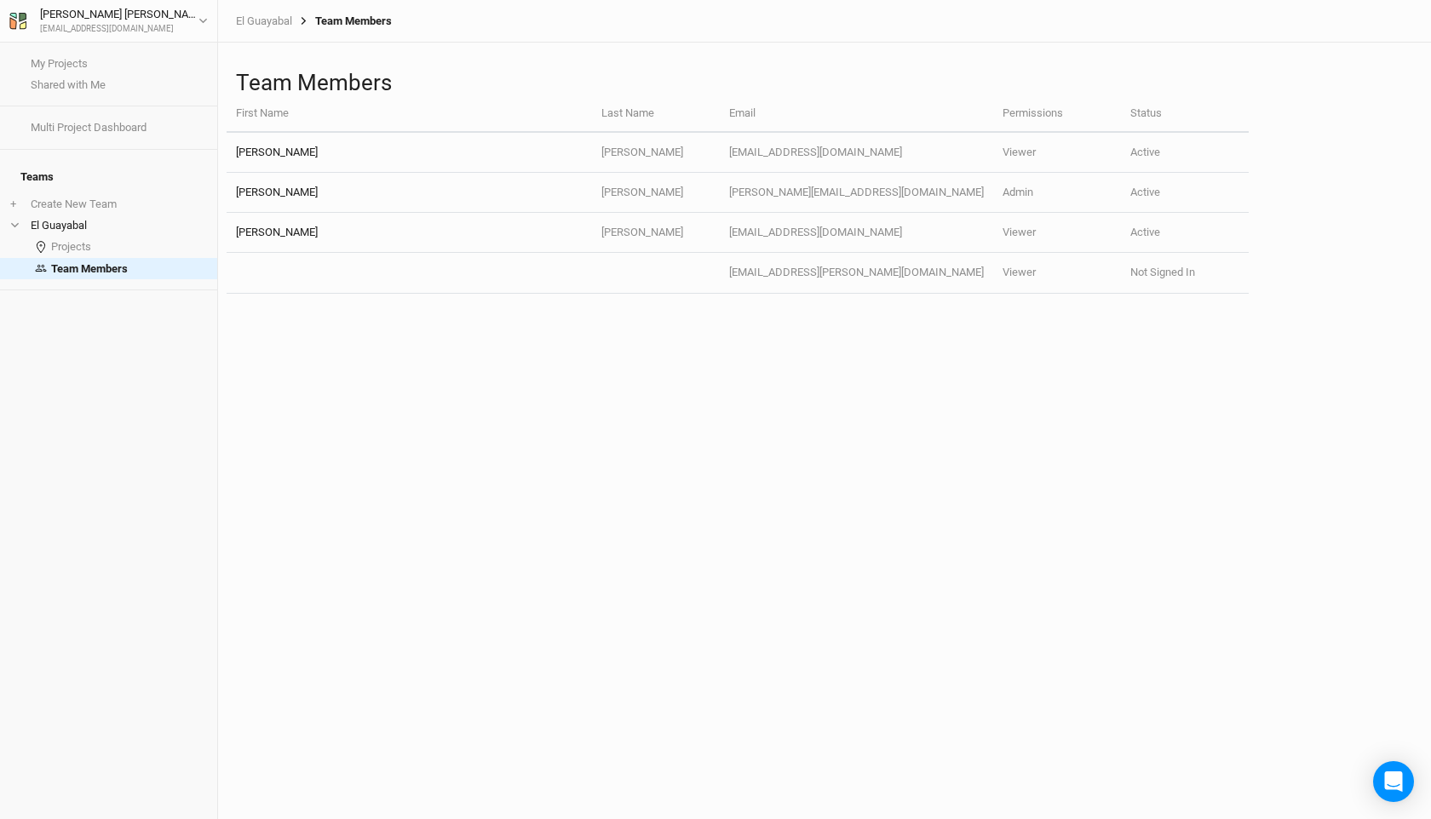
click at [1274, 91] on h1 "Team Members" at bounding box center [824, 83] width 1177 height 26
